Goal: Information Seeking & Learning: Learn about a topic

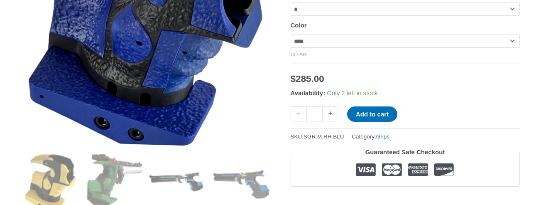
scroll to position [260, 0]
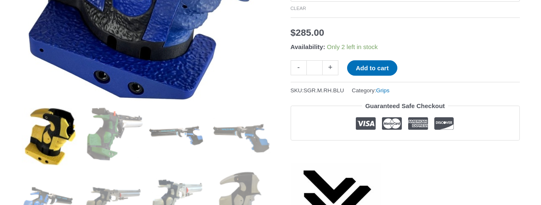
click at [68, 130] on img at bounding box center [51, 136] width 58 height 58
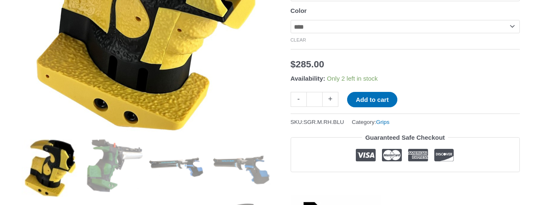
scroll to position [263, 0]
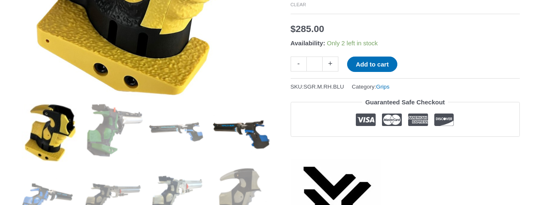
click at [257, 141] on img at bounding box center [242, 133] width 58 height 58
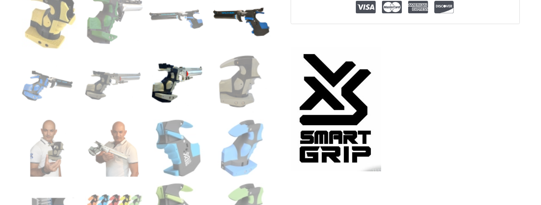
scroll to position [381, 0]
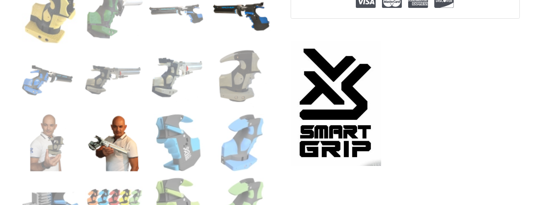
click at [125, 157] on img at bounding box center [114, 143] width 58 height 58
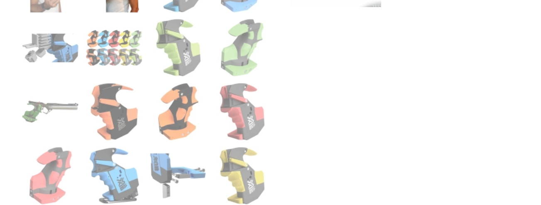
scroll to position [545, 0]
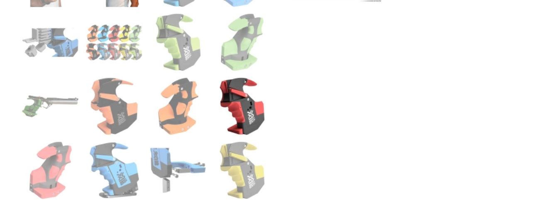
click at [240, 114] on img at bounding box center [242, 106] width 58 height 58
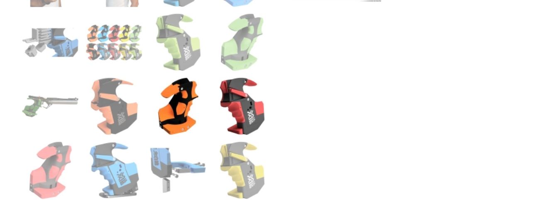
click at [190, 110] on img at bounding box center [178, 106] width 58 height 58
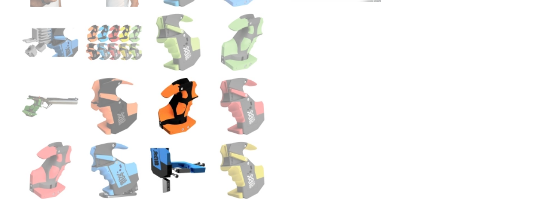
click at [184, 183] on img at bounding box center [178, 170] width 58 height 58
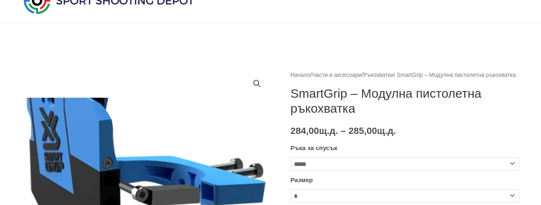
scroll to position [12, 0]
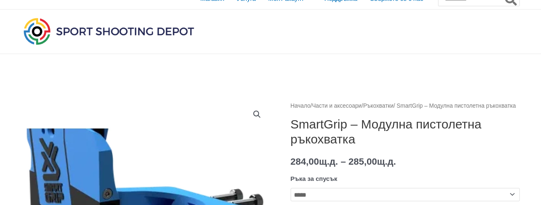
click at [311, 134] on font "SmartGrip – Модулна пистолетна ръкохватка" at bounding box center [385, 131] width 191 height 29
copy font "SmartGrip"
